Goal: Task Accomplishment & Management: Manage account settings

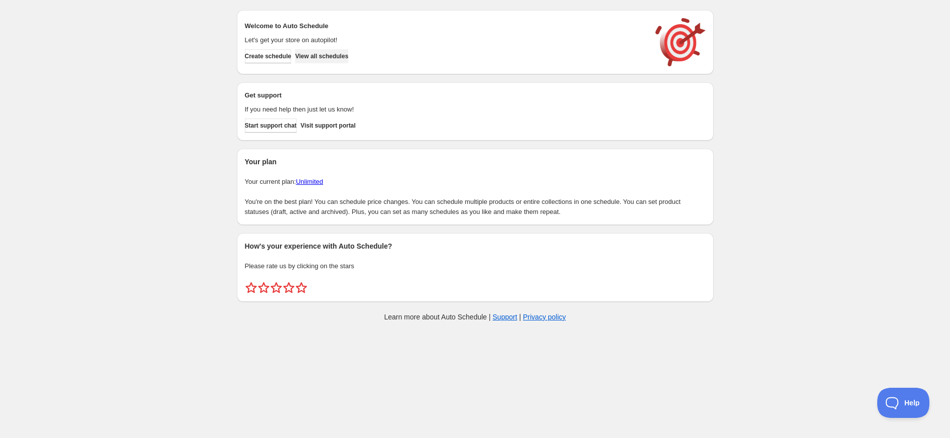
click at [329, 59] on span "View all schedules" at bounding box center [321, 56] width 53 height 8
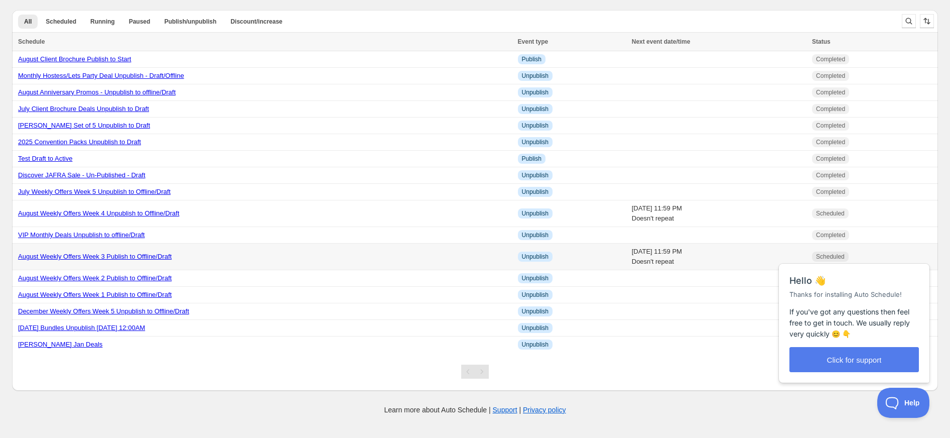
click at [141, 260] on link "August Weekly Offers Week 3 Publish to Offline/Draft" at bounding box center [95, 256] width 154 height 8
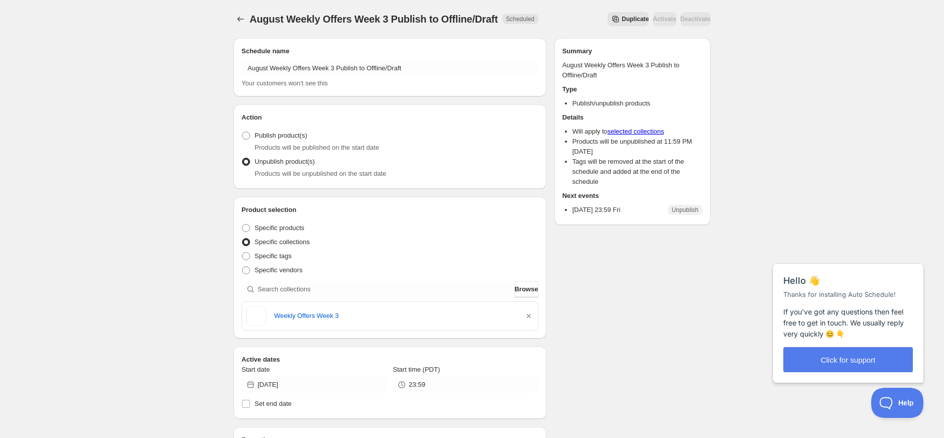
scroll to position [267, 0]
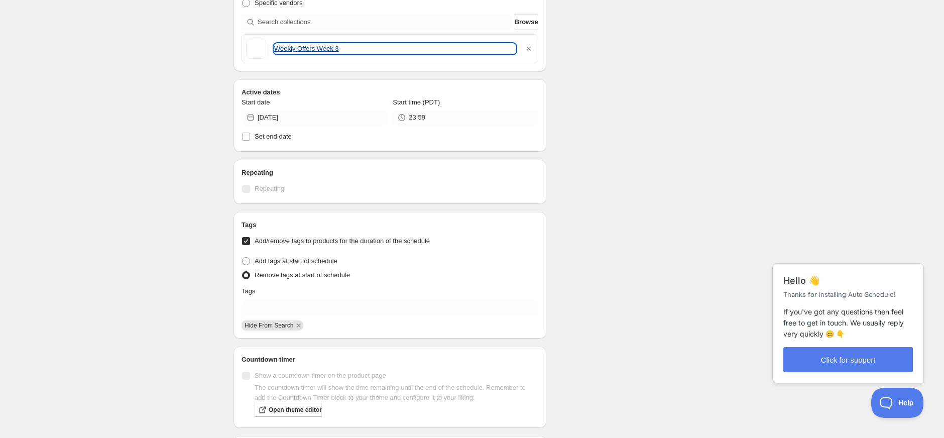
click at [327, 50] on link "Weekly Offers Week 3" at bounding box center [394, 49] width 241 height 10
